Goal: Task Accomplishment & Management: Manage account settings

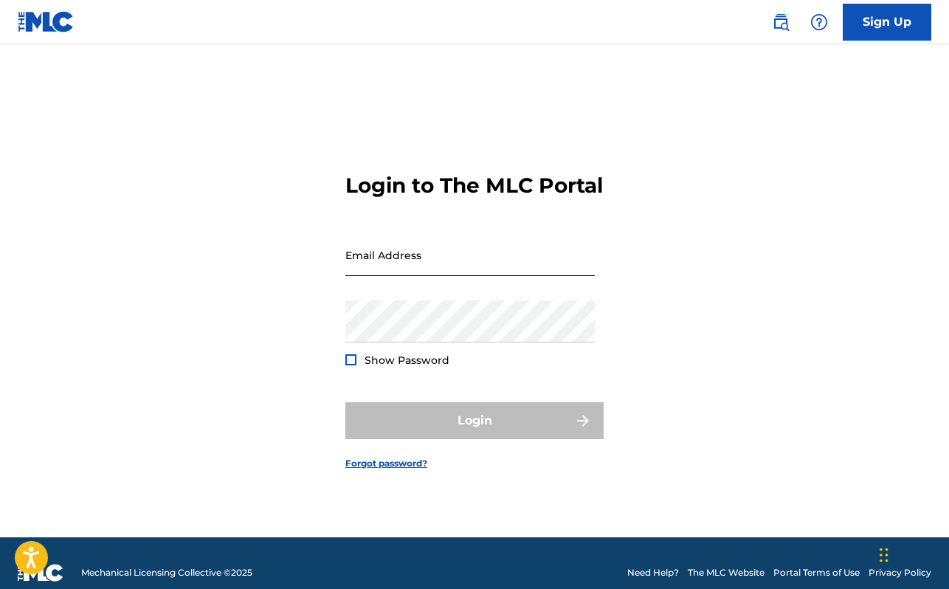
click at [370, 276] on input "Email Address" at bounding box center [469, 255] width 249 height 42
type input "[PERSON_NAME][EMAIL_ADDRESS][DOMAIN_NAME]"
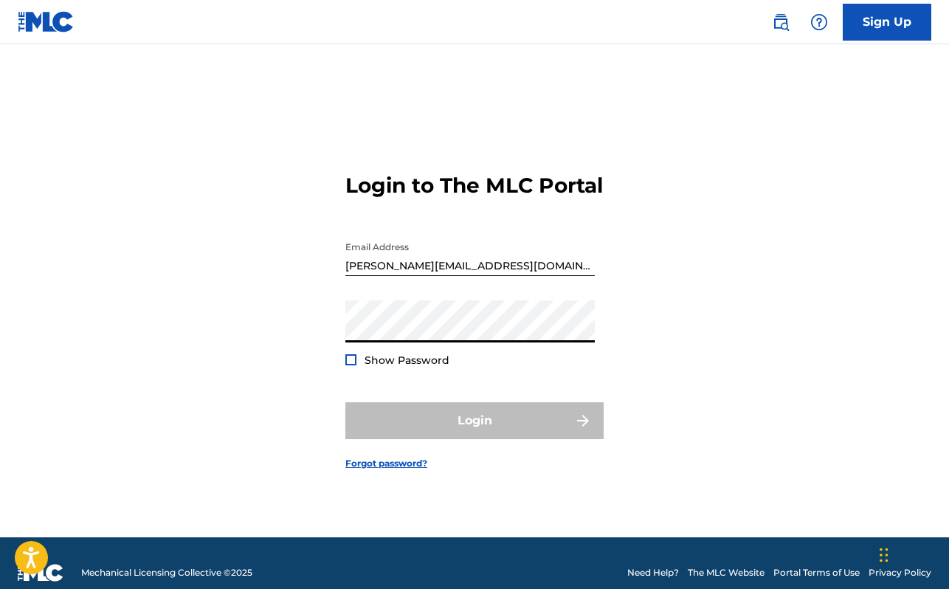
click at [321, 411] on div "Login to The MLC Portal Email Address [PERSON_NAME][EMAIL_ADDRESS][DOMAIN_NAME]…" at bounding box center [474, 309] width 949 height 456
click at [45, 19] on img at bounding box center [46, 21] width 57 height 21
